Goal: Task Accomplishment & Management: Use online tool/utility

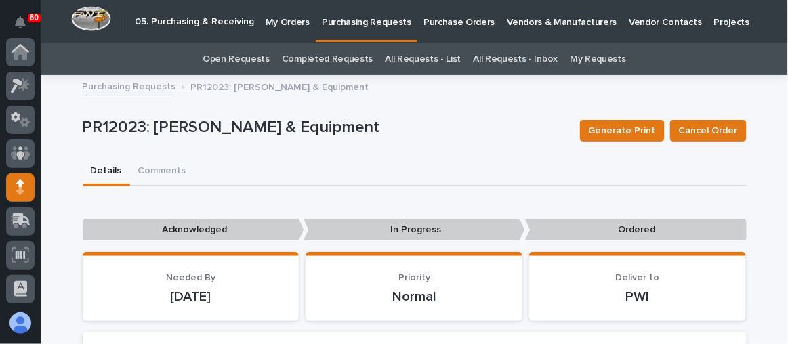
scroll to position [135, 0]
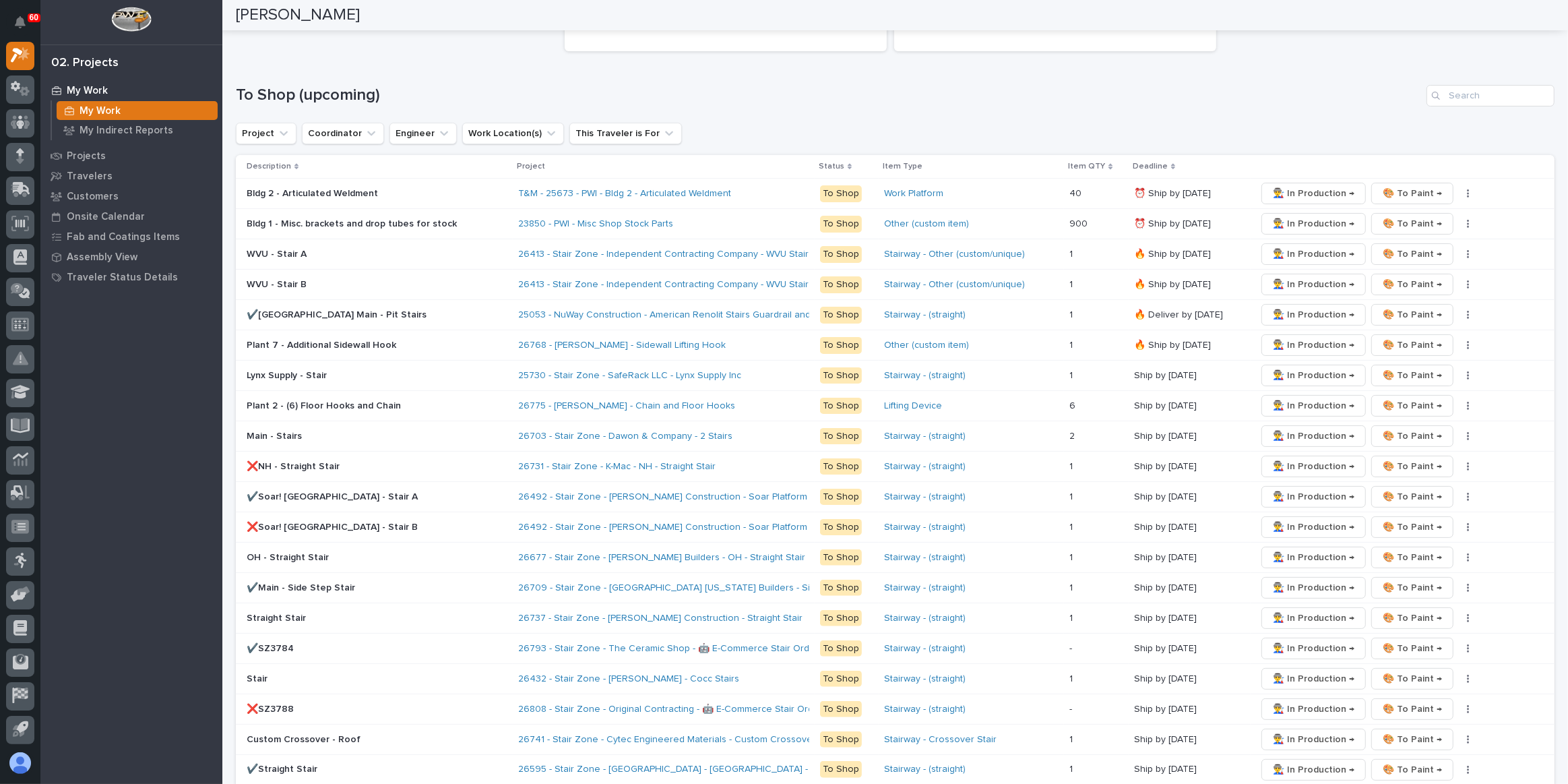
scroll to position [797, 0]
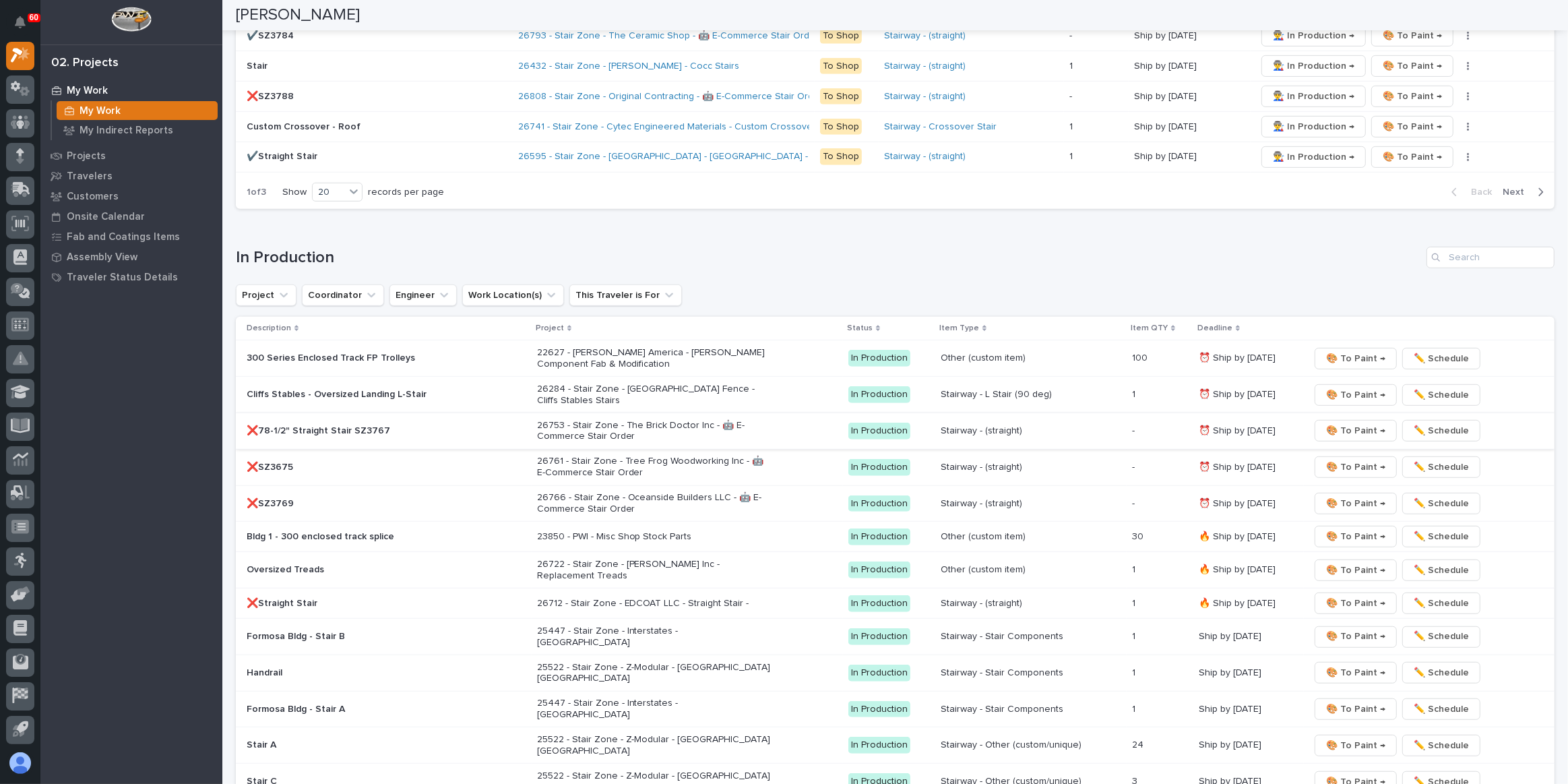
click at [1348, 423] on span "🎨 To Paint →" at bounding box center [1356, 431] width 60 height 16
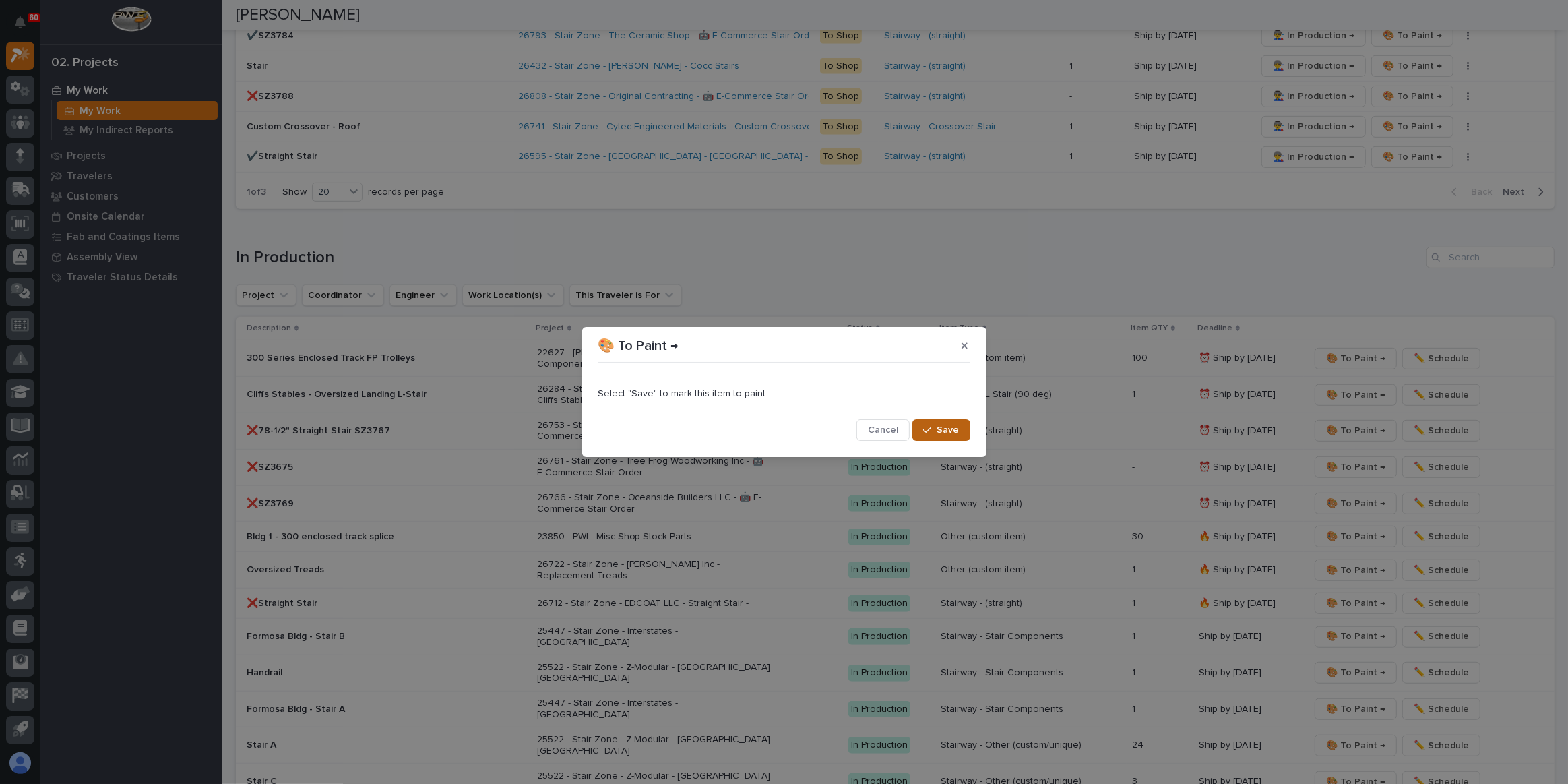
click at [951, 424] on span "Save" at bounding box center [949, 430] width 22 height 12
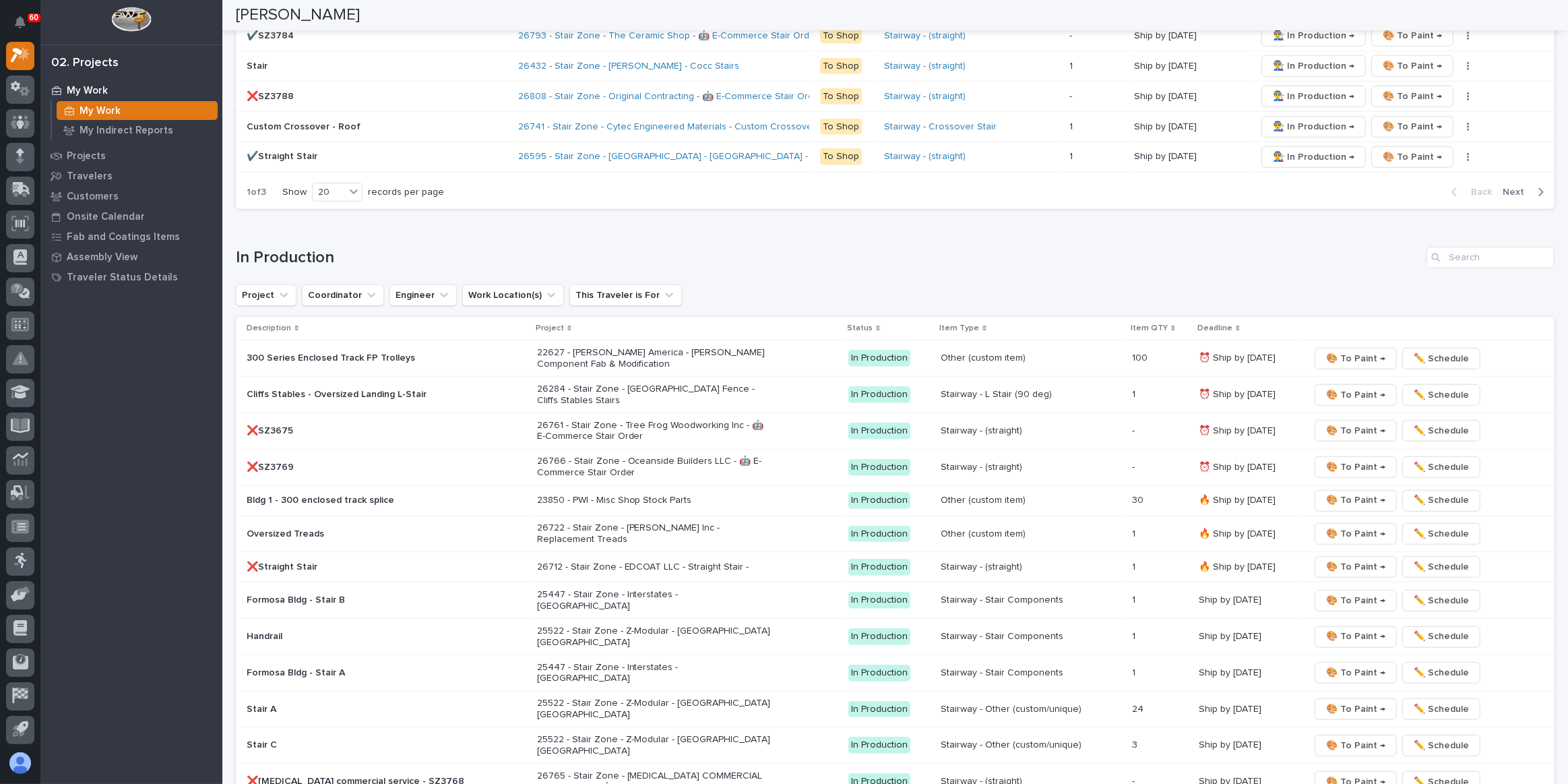
scroll to position [779, 0]
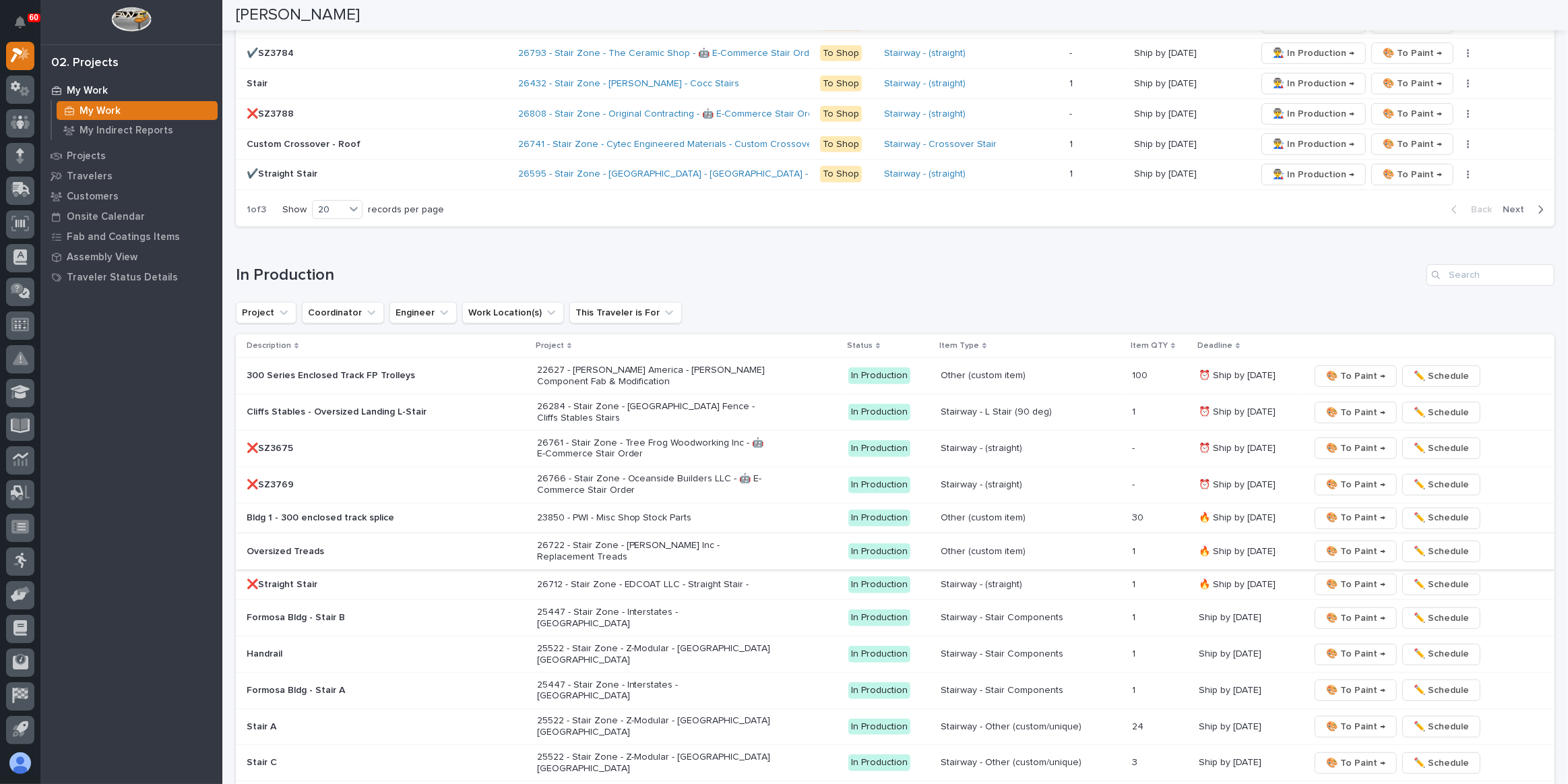
click at [1342, 543] on span "🎨 To Paint →" at bounding box center [1356, 551] width 60 height 16
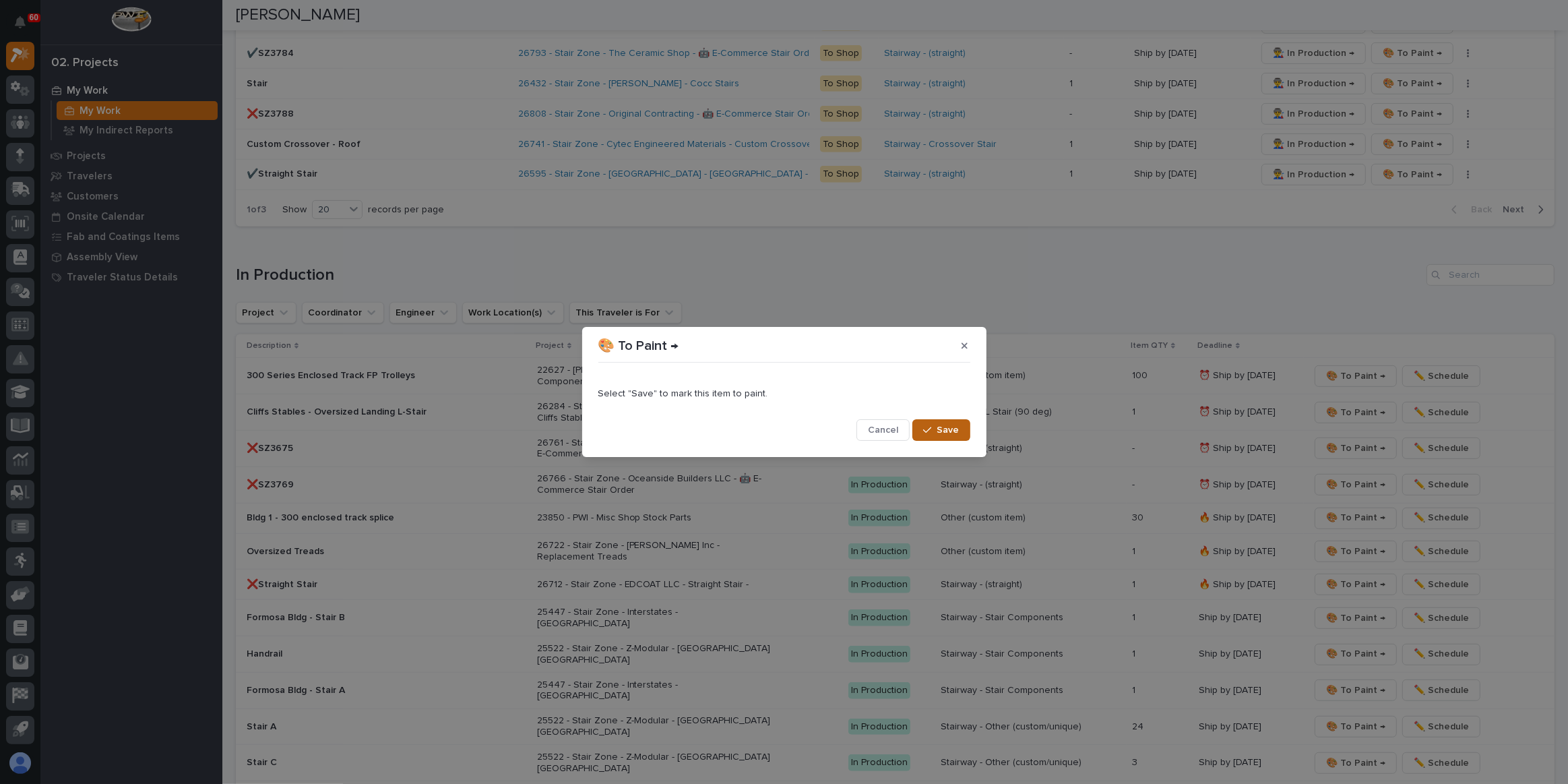
click at [932, 428] on icon "button" at bounding box center [928, 430] width 8 height 9
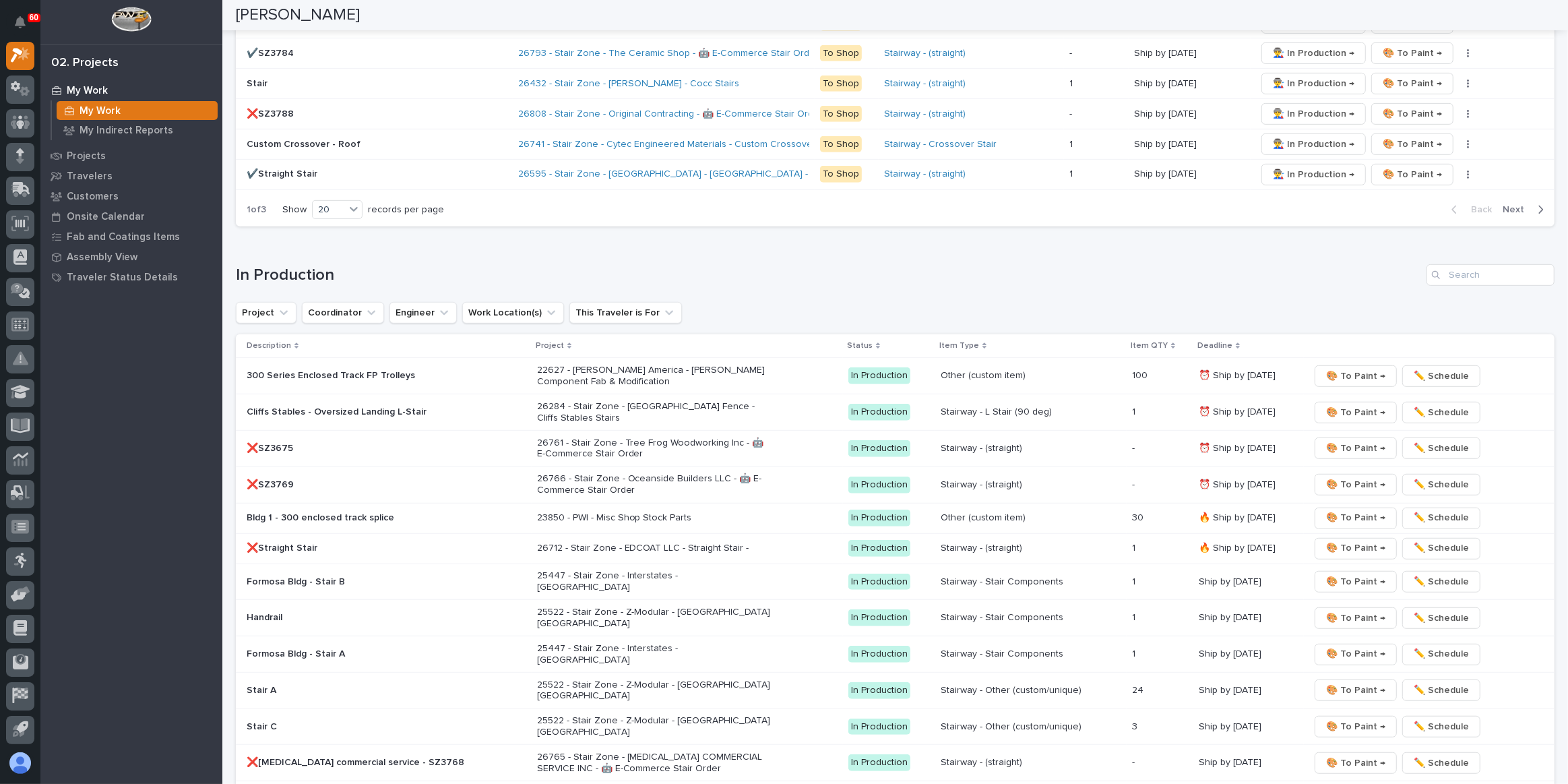
scroll to position [763, 0]
